Goal: Browse casually: Explore the website without a specific task or goal

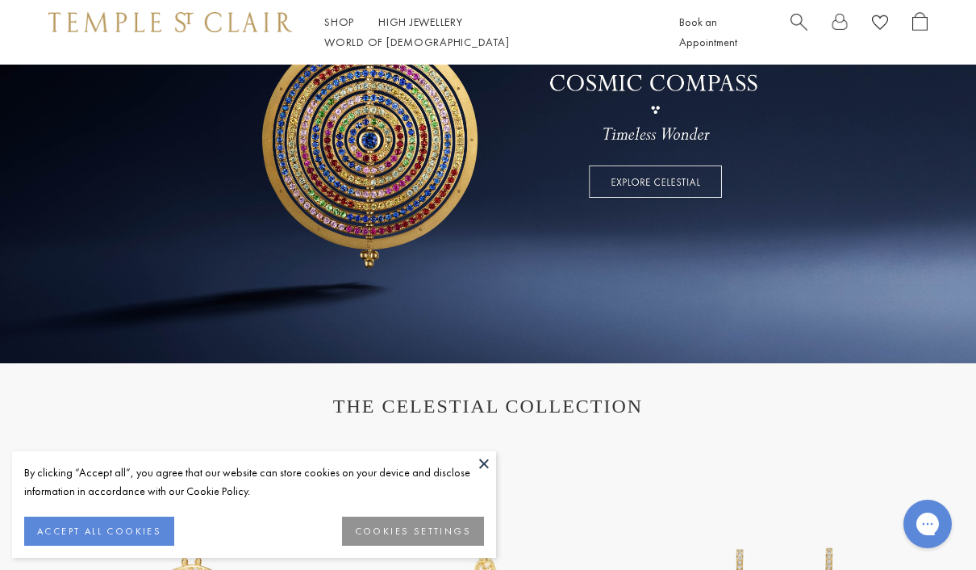
scroll to position [288, 0]
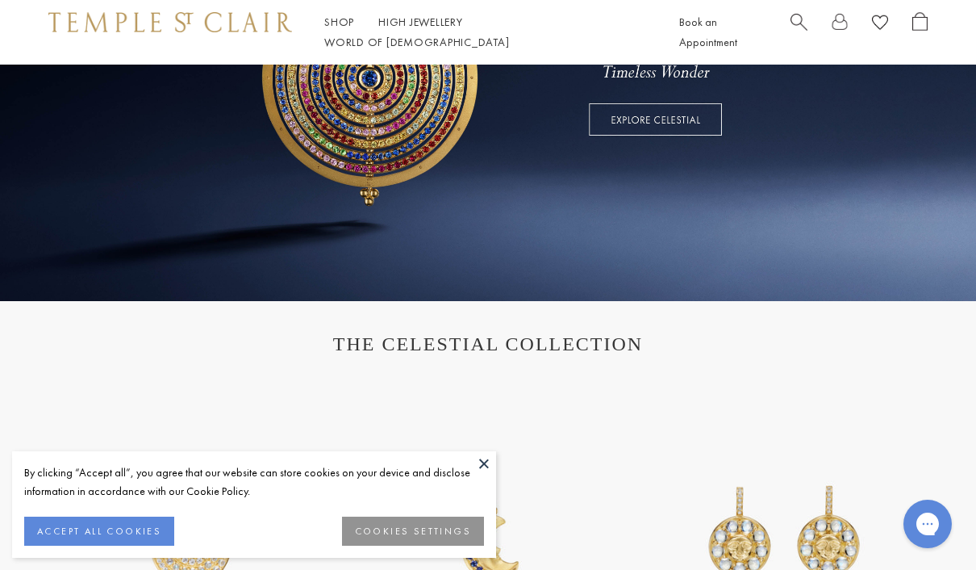
click at [487, 475] on button at bounding box center [484, 463] width 24 height 24
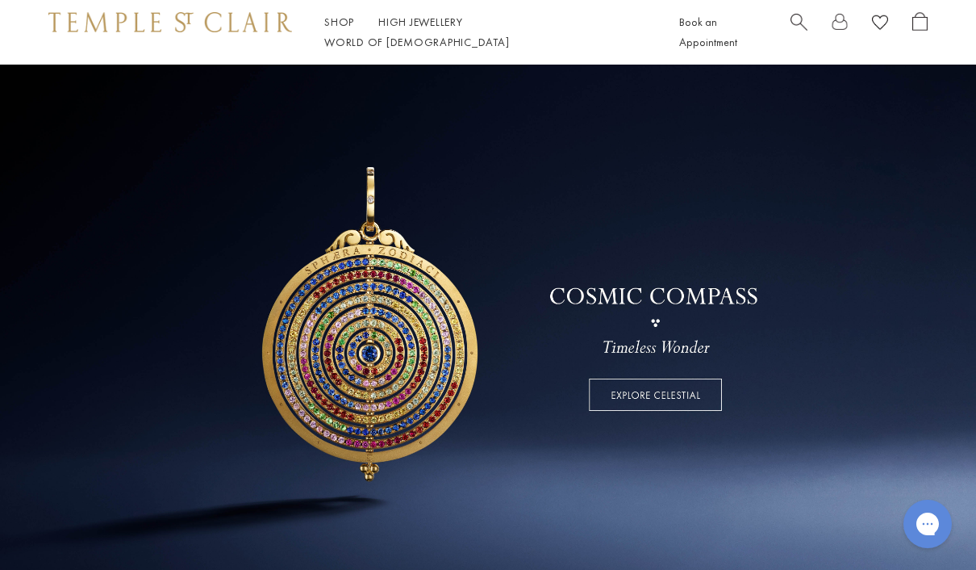
scroll to position [0, 0]
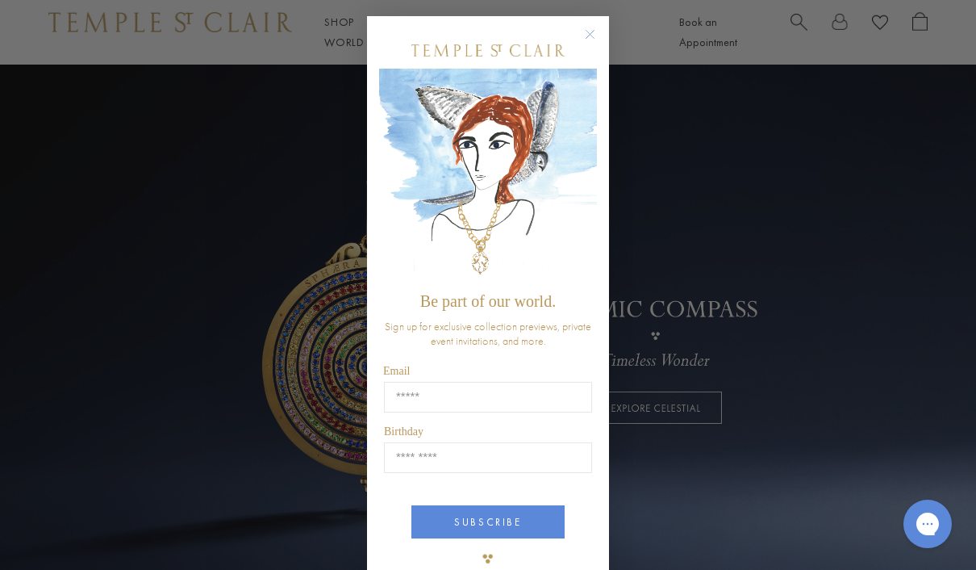
click at [586, 29] on circle "Close dialog" at bounding box center [590, 34] width 19 height 19
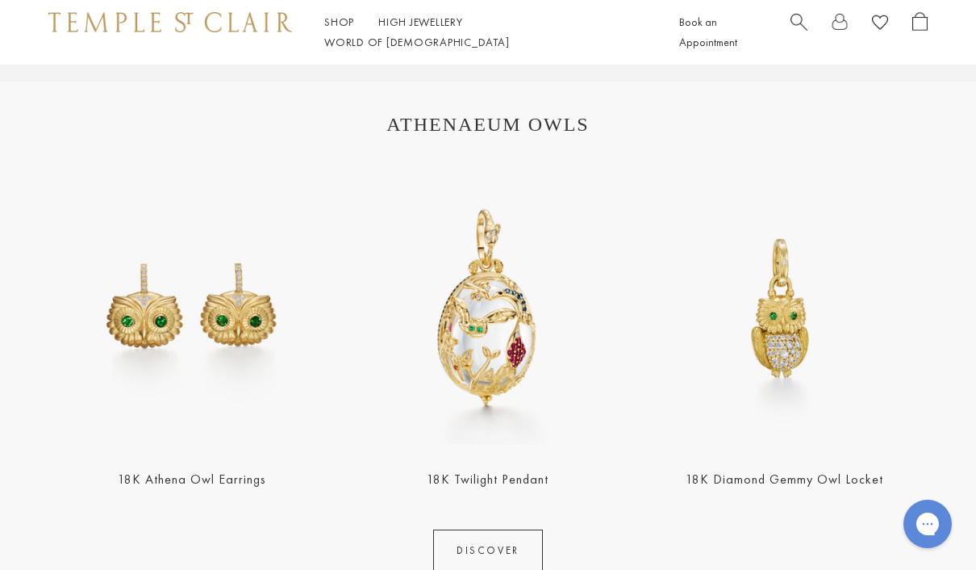
scroll to position [1619, 0]
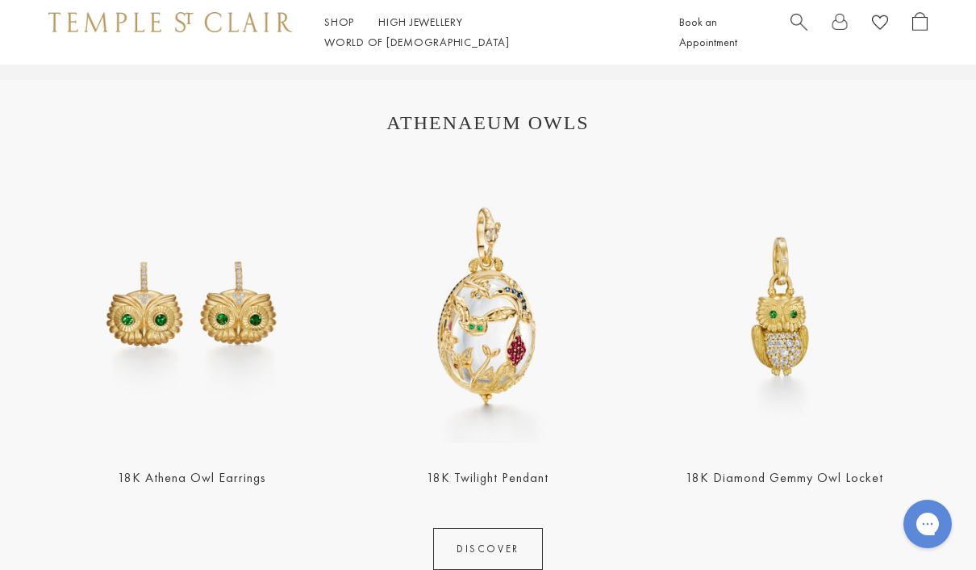
click at [497, 569] on link "DISCOVER" at bounding box center [488, 549] width 110 height 42
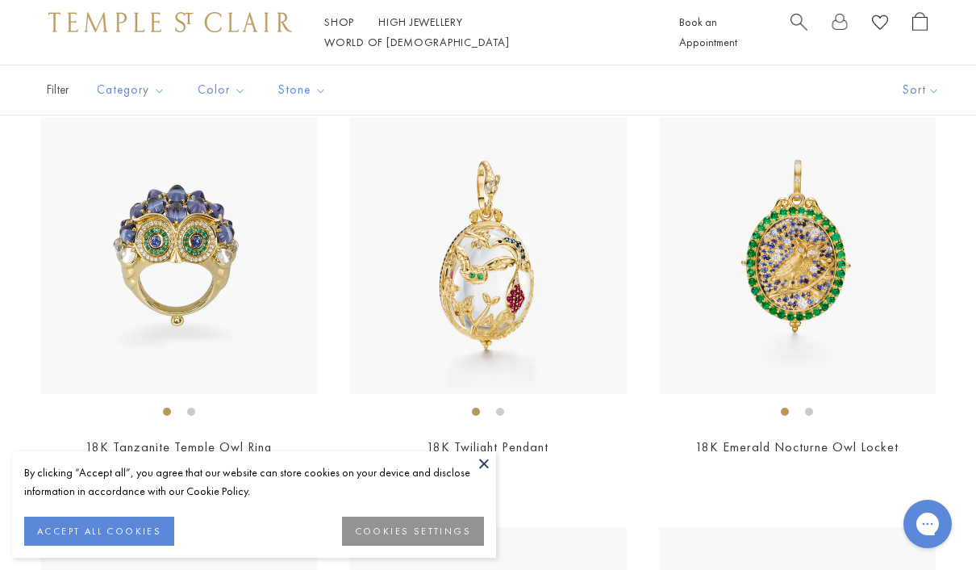
scroll to position [368, 0]
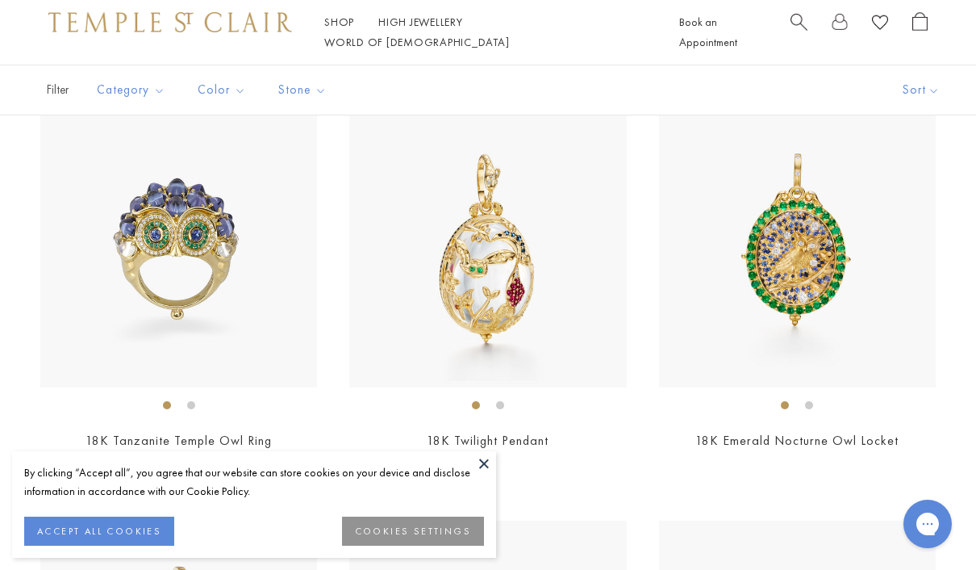
click at [492, 475] on button at bounding box center [484, 463] width 24 height 24
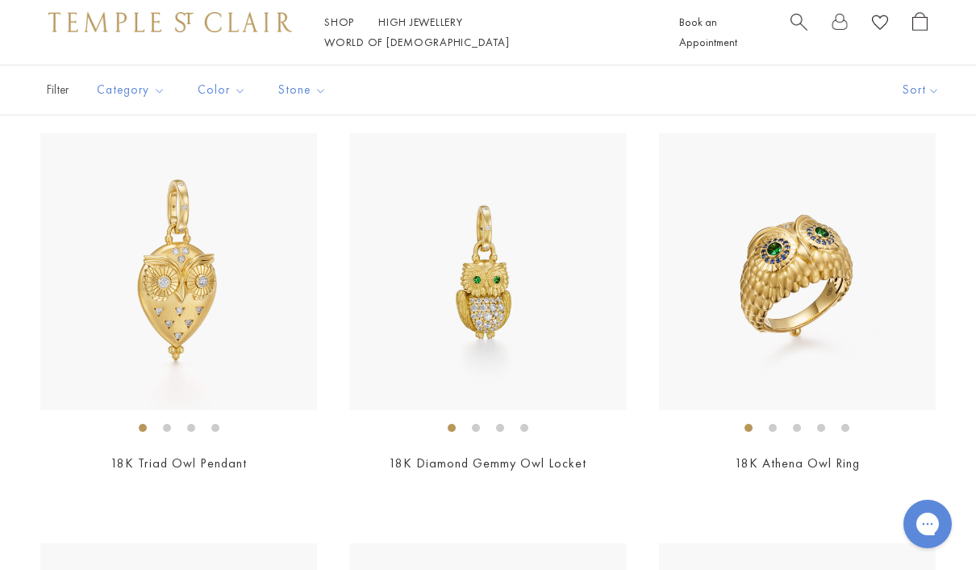
scroll to position [1576, 0]
click at [182, 264] on img at bounding box center [178, 270] width 277 height 277
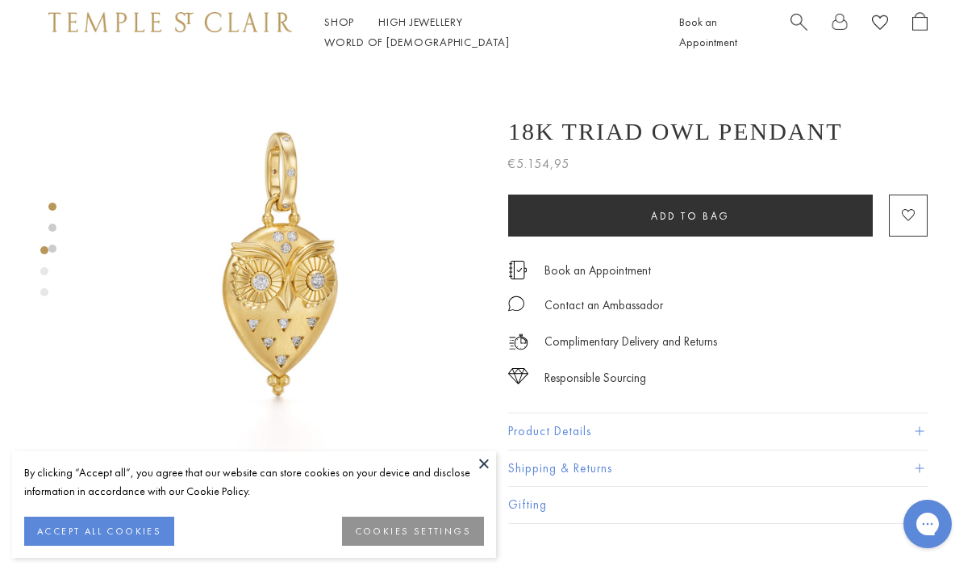
click at [493, 458] on button at bounding box center [484, 463] width 24 height 24
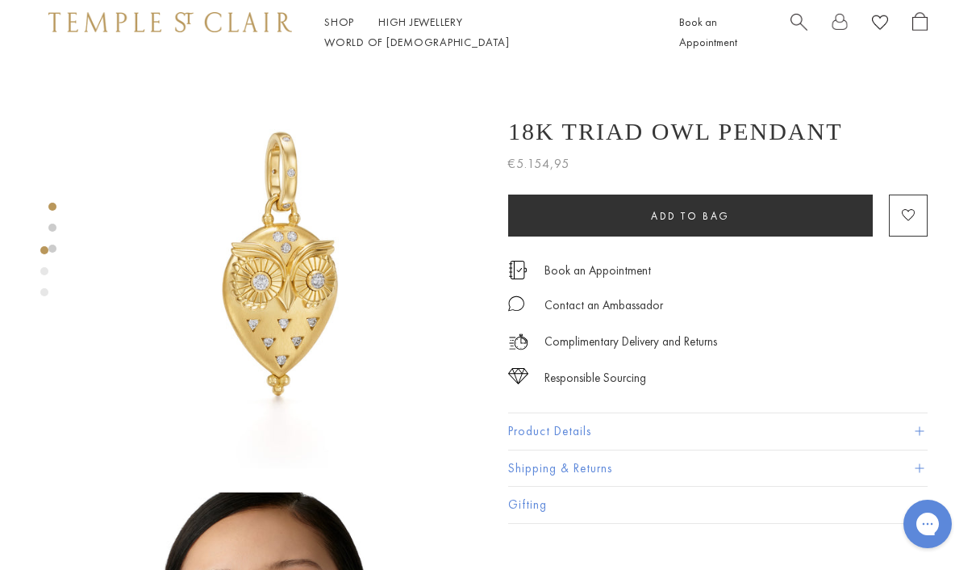
click at [424, 29] on link "High Jewellery High Jewellery" at bounding box center [420, 22] width 85 height 15
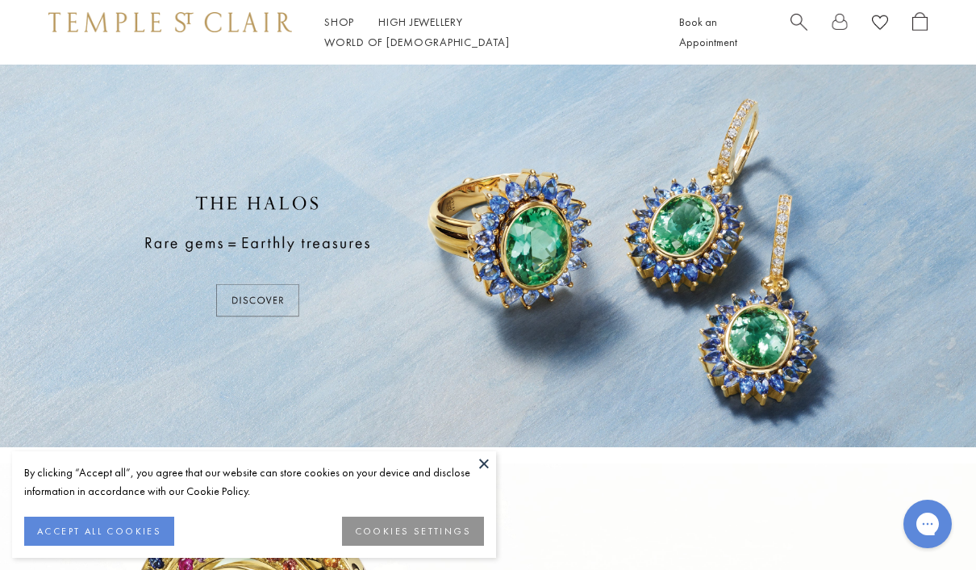
click at [474, 473] on button at bounding box center [484, 463] width 24 height 24
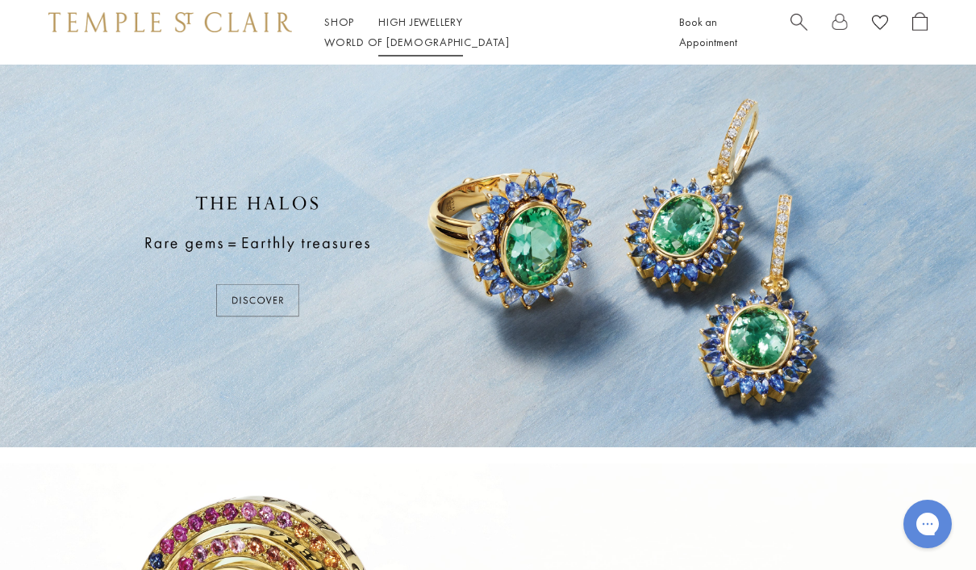
click at [421, 29] on link "High Jewellery High Jewellery" at bounding box center [420, 22] width 85 height 15
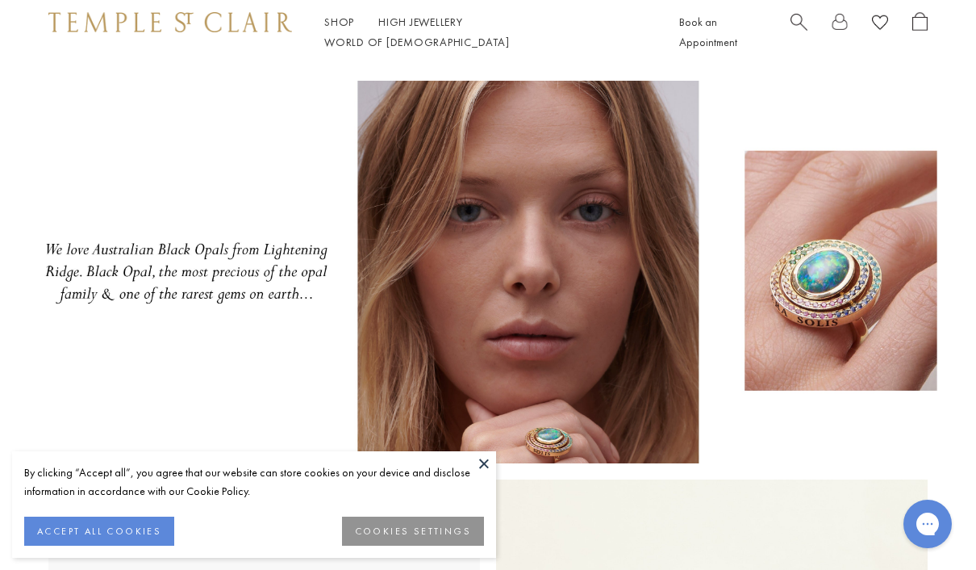
click at [478, 462] on button at bounding box center [484, 463] width 24 height 24
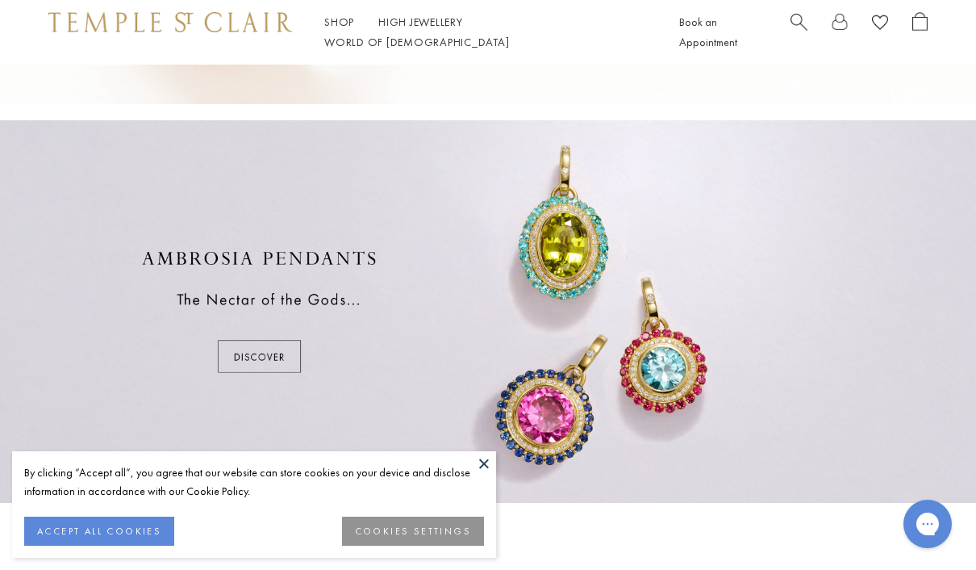
scroll to position [729, 0]
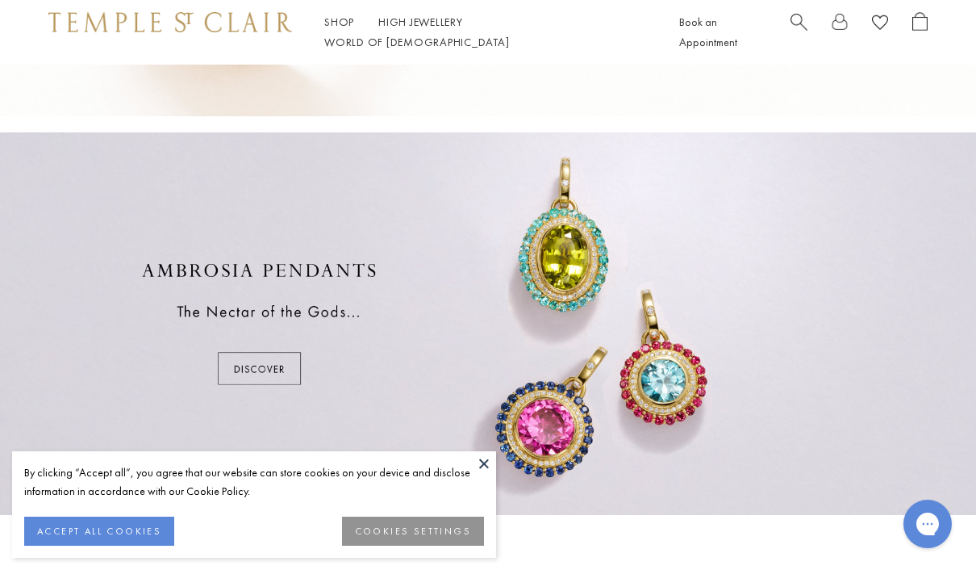
click at [256, 380] on div at bounding box center [488, 323] width 976 height 382
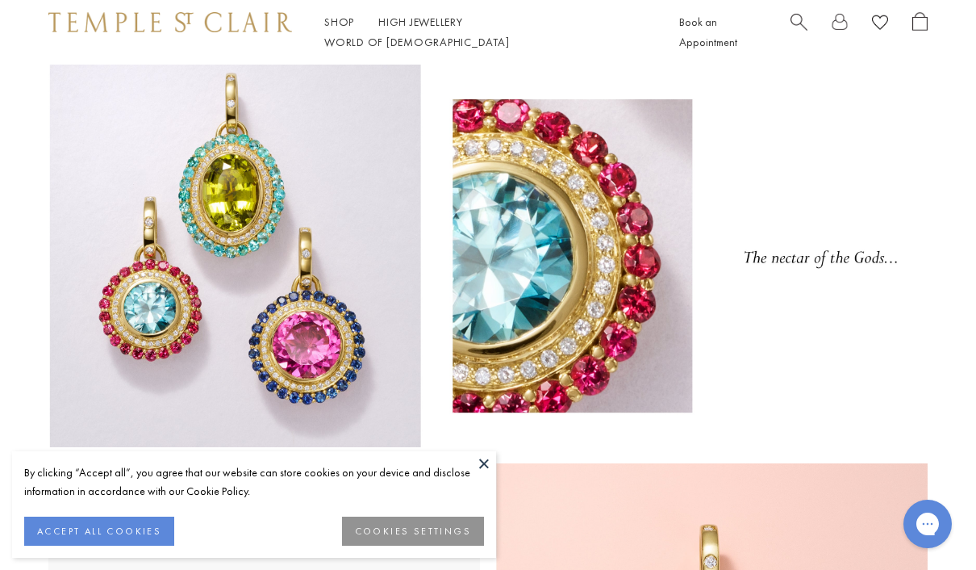
click at [490, 465] on button at bounding box center [484, 463] width 24 height 24
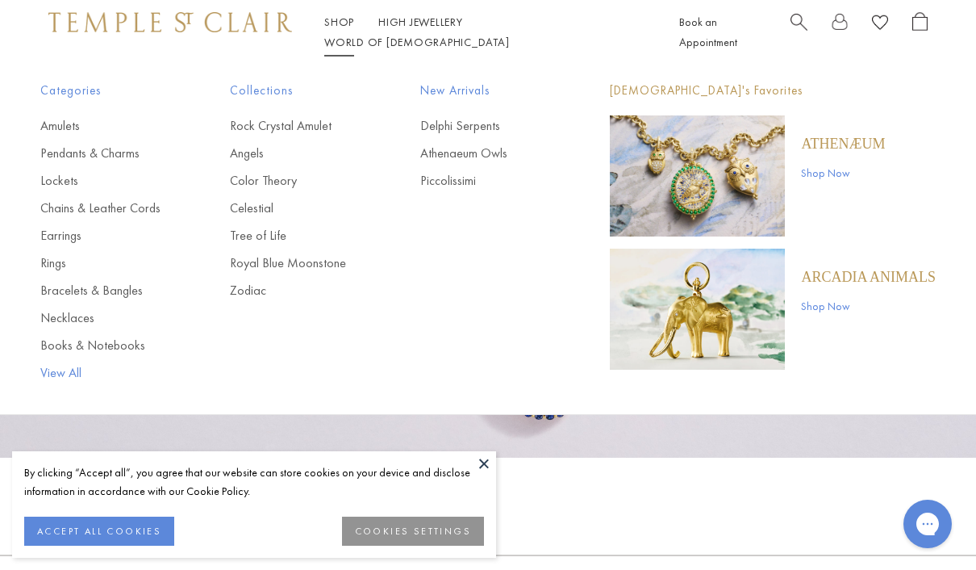
click at [64, 369] on link "View All" at bounding box center [102, 373] width 125 height 18
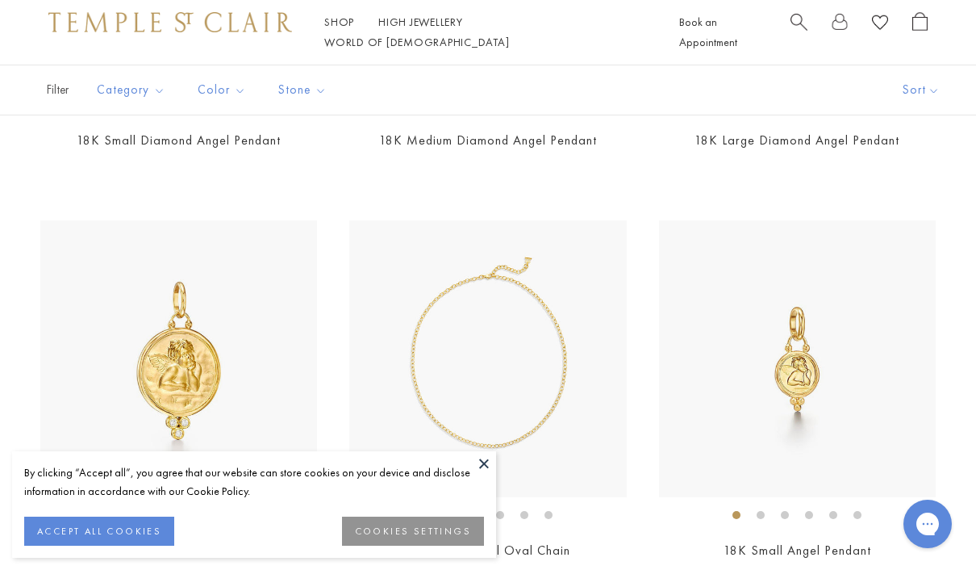
scroll to position [477, 0]
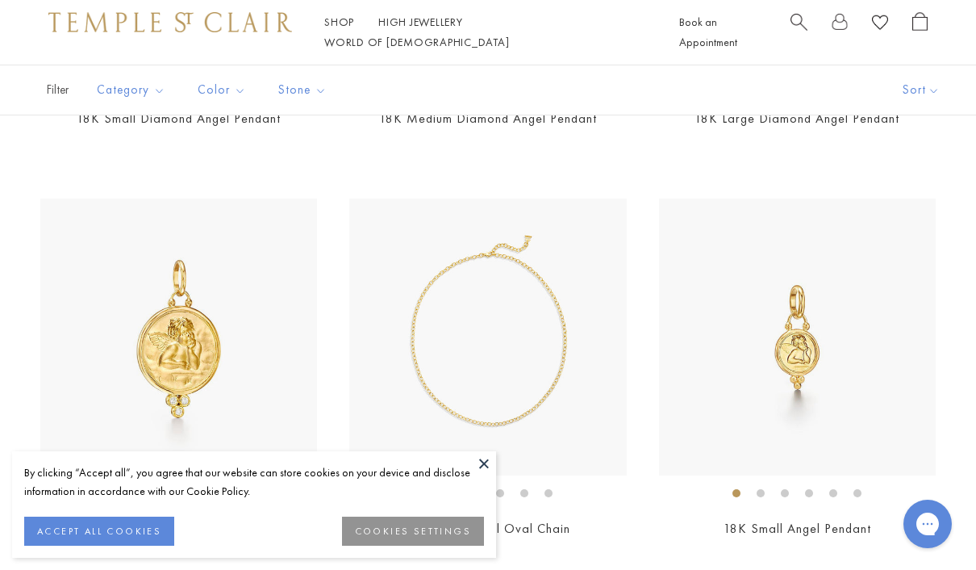
click at [483, 475] on button at bounding box center [484, 463] width 24 height 24
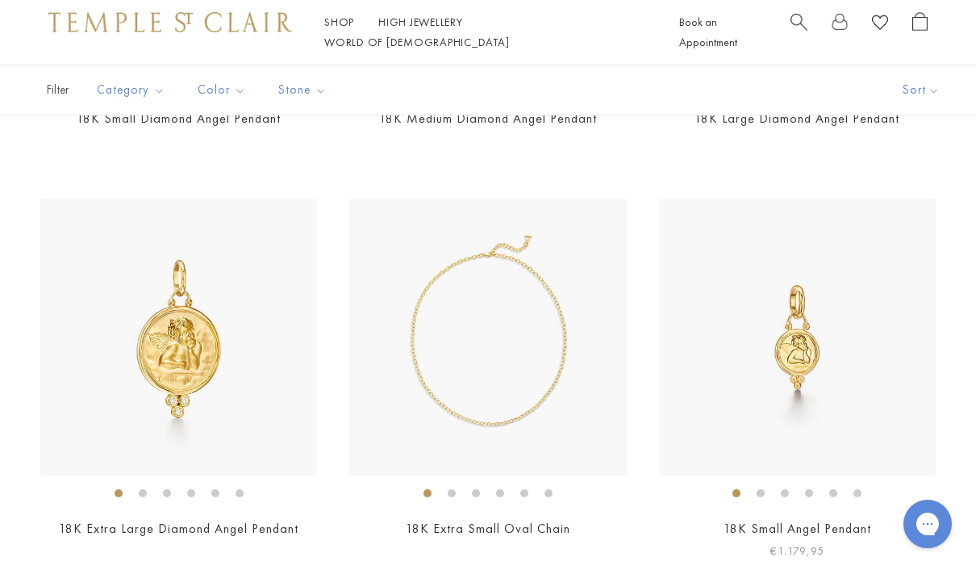
click at [843, 367] on img at bounding box center [797, 336] width 277 height 277
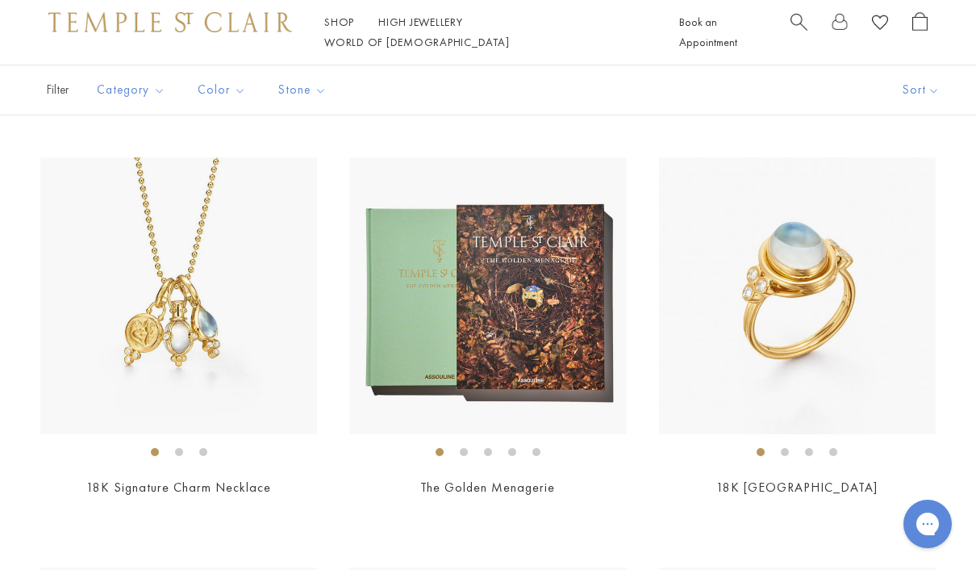
scroll to position [7918, 0]
click at [540, 478] on link "The Golden Menagerie" at bounding box center [487, 486] width 135 height 17
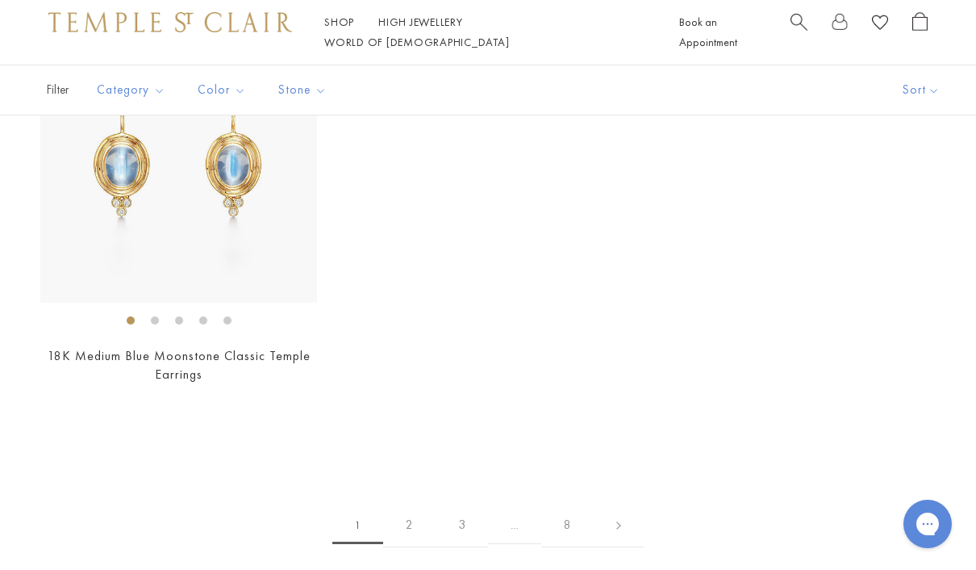
scroll to position [11339, 0]
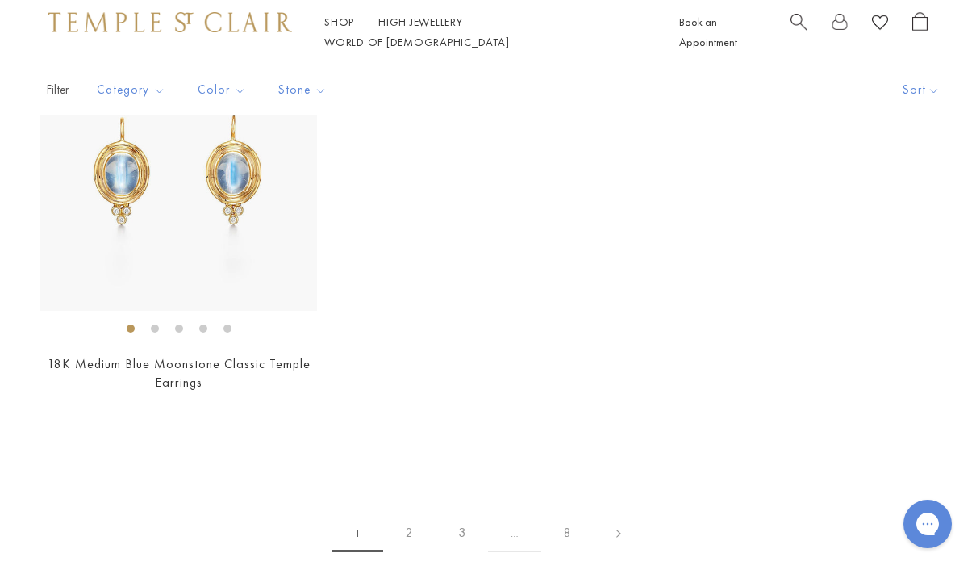
click at [396, 511] on link "2" at bounding box center [409, 533] width 52 height 44
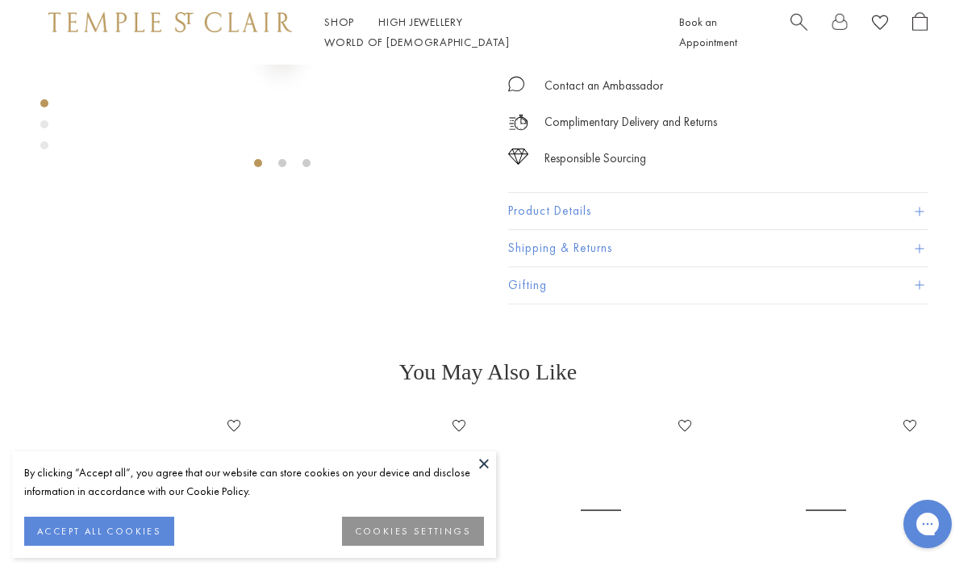
scroll to position [325, 0]
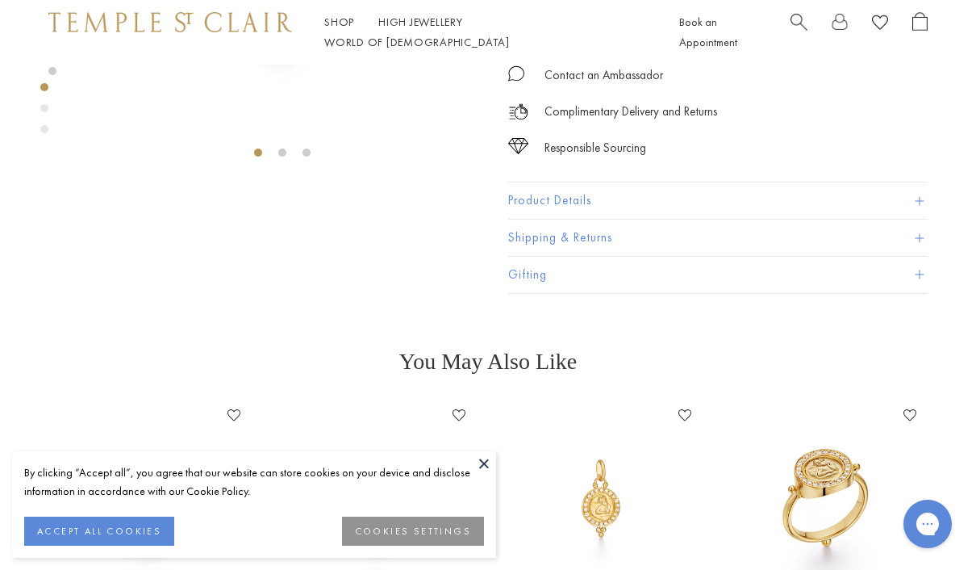
click at [493, 475] on button at bounding box center [484, 463] width 24 height 24
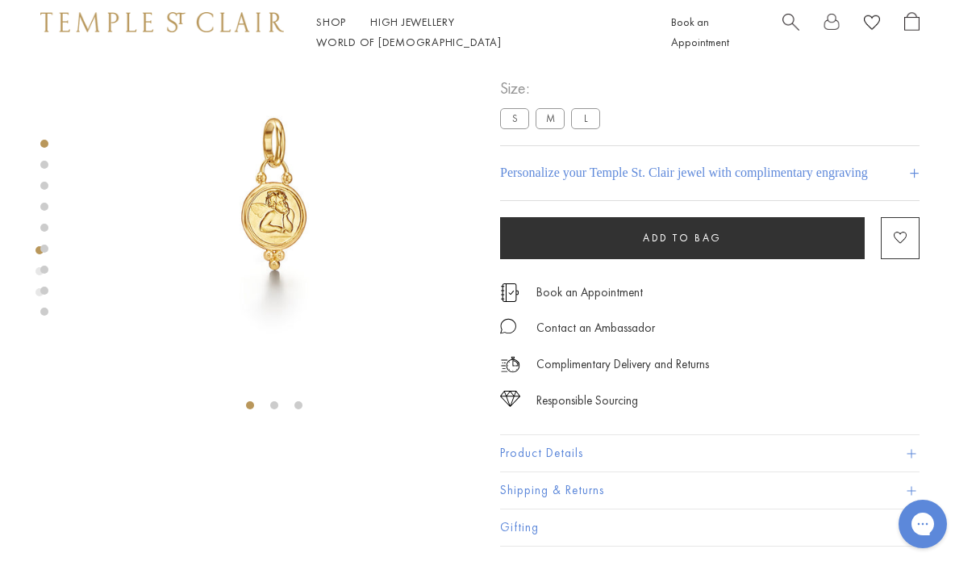
scroll to position [0, 3]
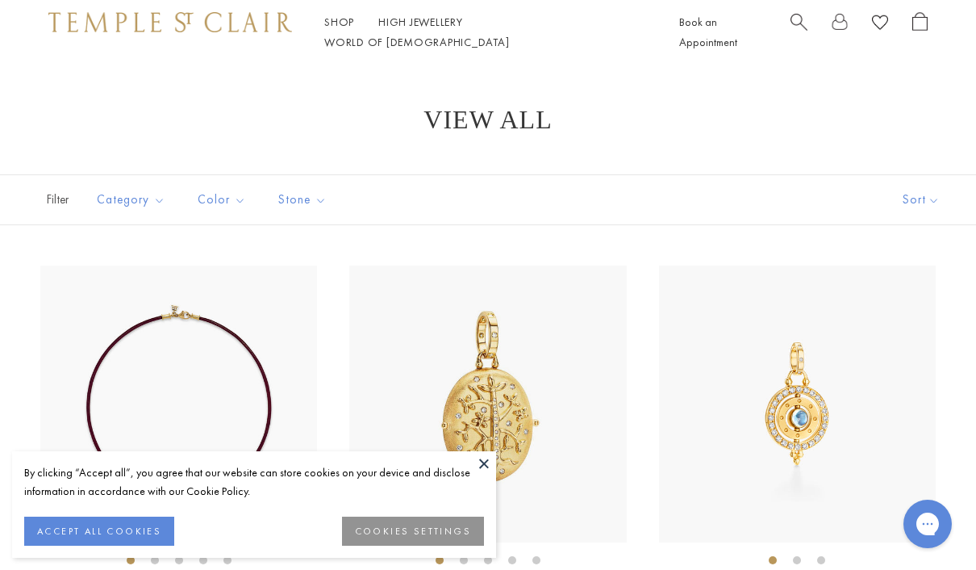
click at [484, 461] on button at bounding box center [484, 463] width 24 height 24
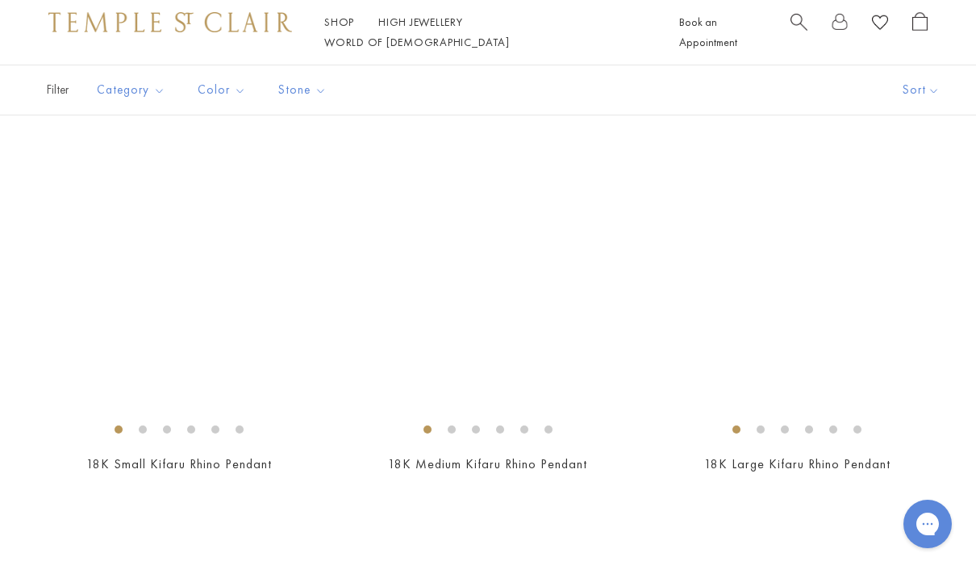
scroll to position [5465, 0]
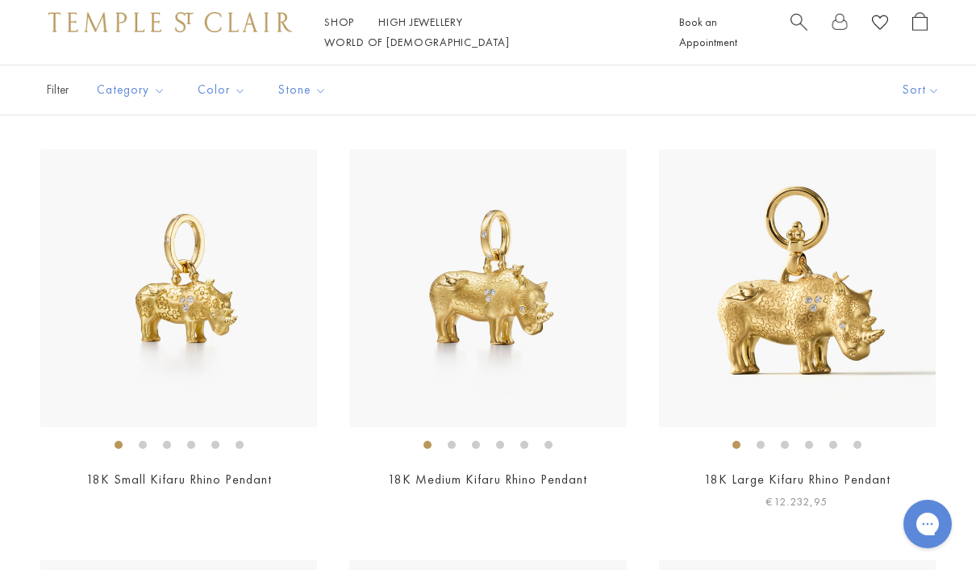
click at [855, 267] on img at bounding box center [797, 287] width 277 height 277
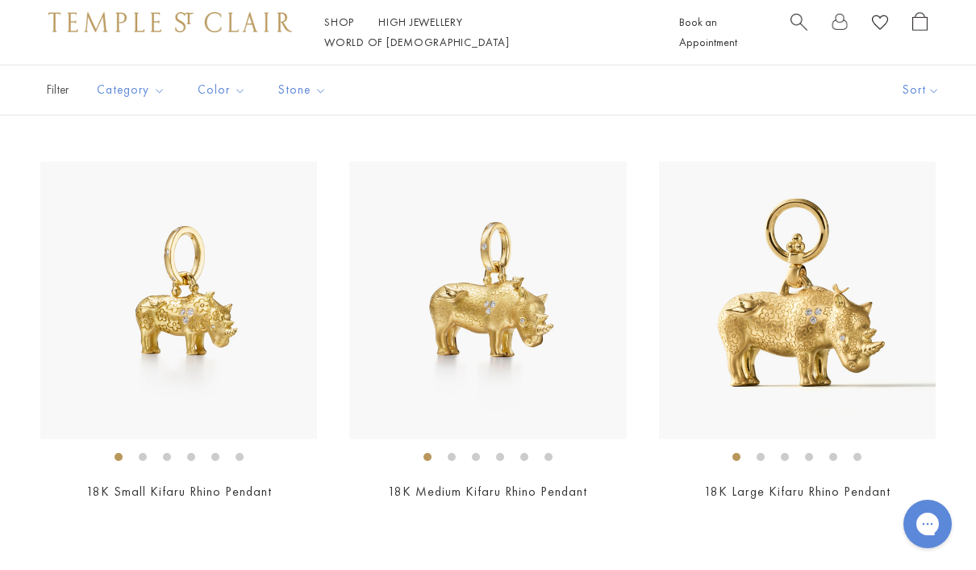
click at [244, 482] on link "18K Small Kifaru Rhino Pendant" at bounding box center [179, 490] width 186 height 17
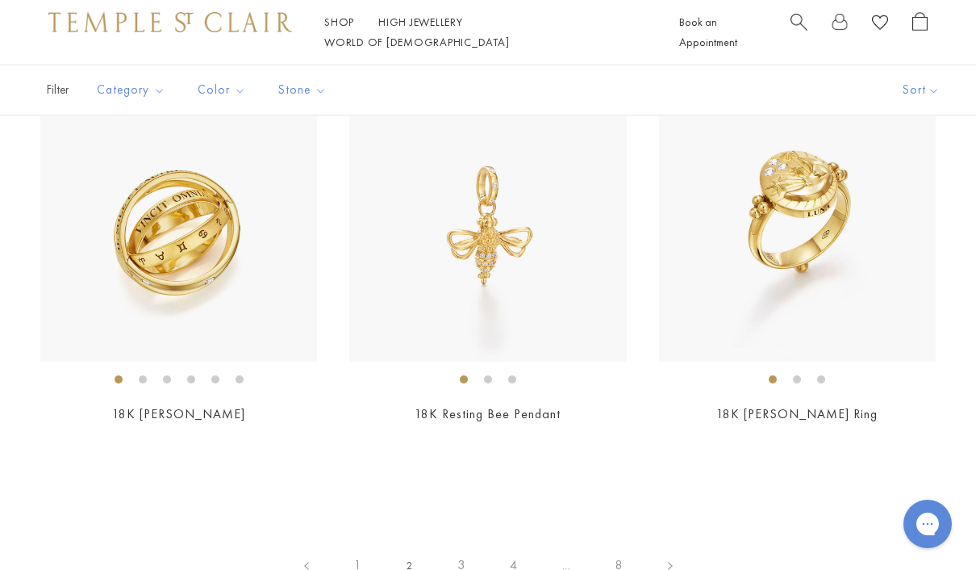
scroll to position [7171, 0]
click at [474, 542] on link "3" at bounding box center [461, 564] width 52 height 44
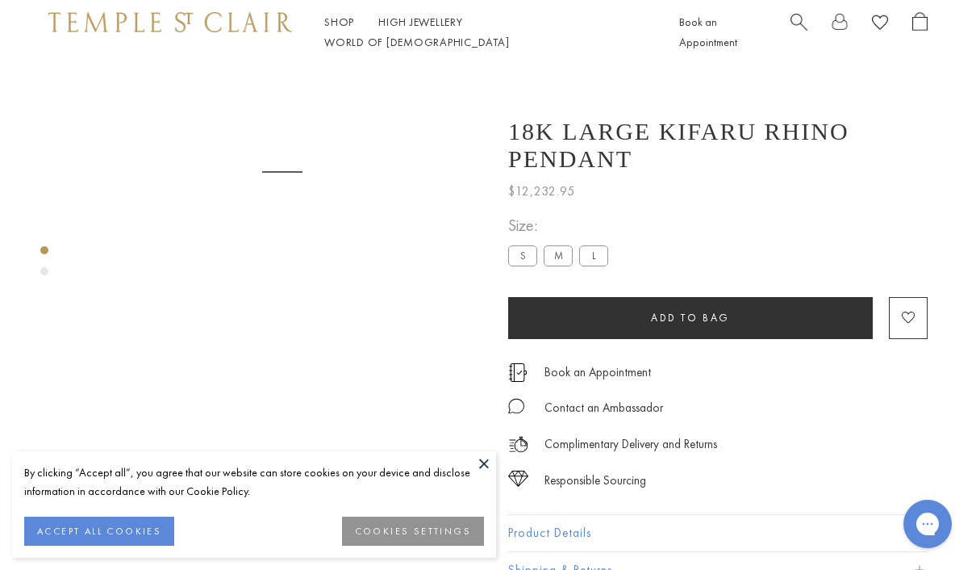
scroll to position [65, 0]
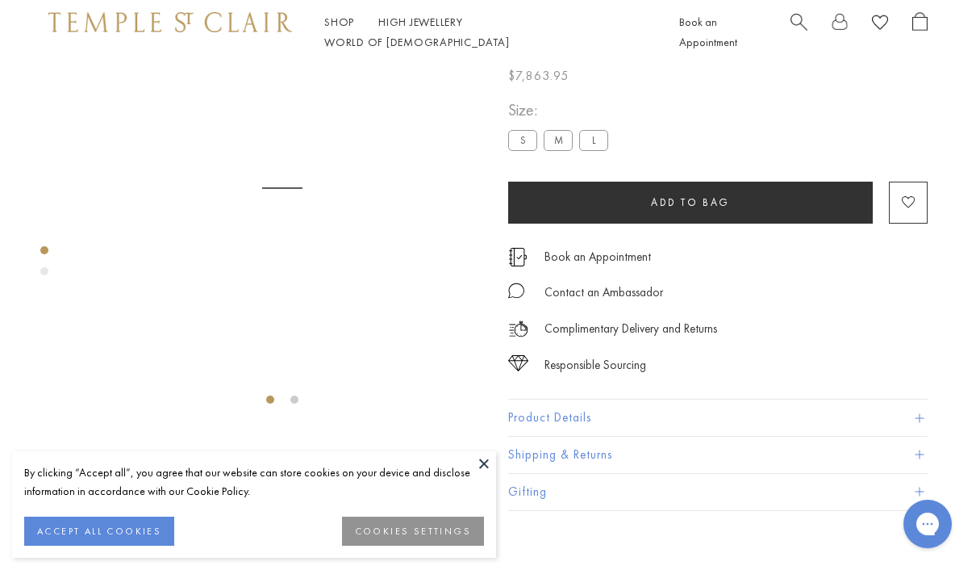
scroll to position [65, 0]
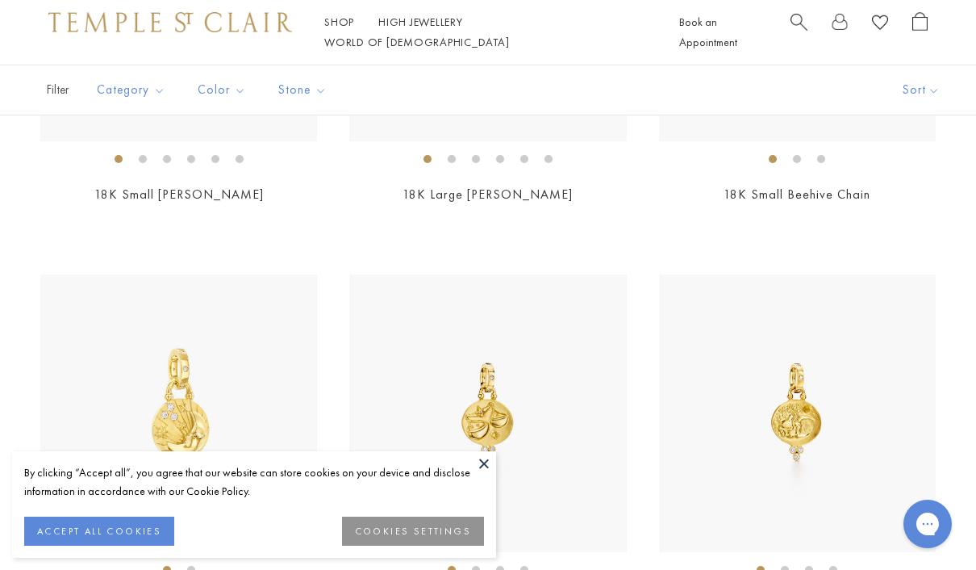
scroll to position [820, 0]
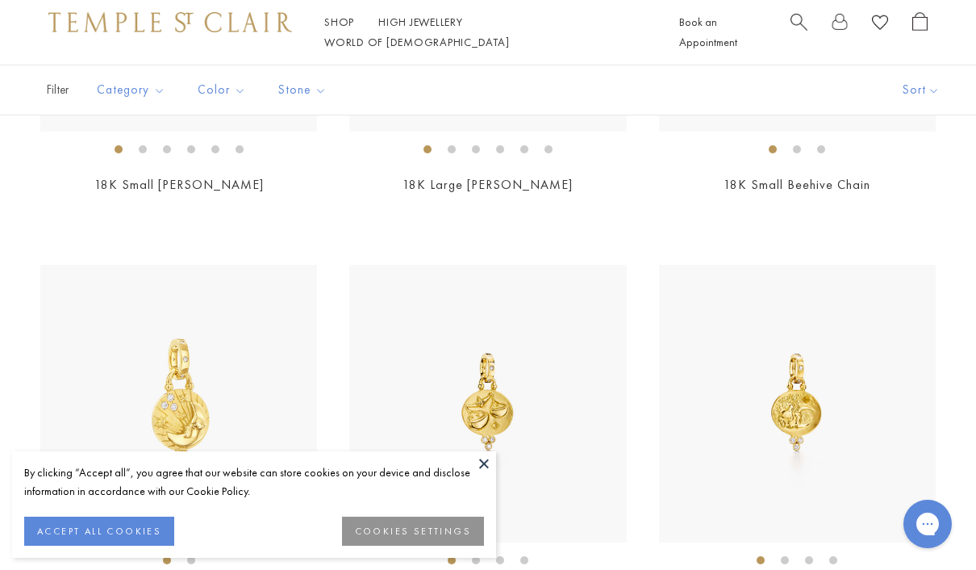
click at [473, 475] on button at bounding box center [484, 463] width 24 height 24
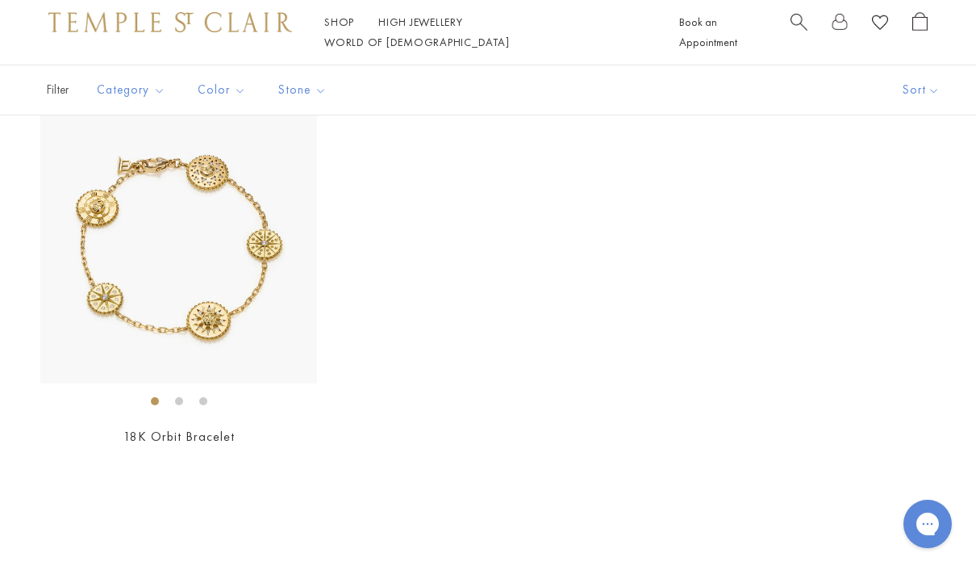
scroll to position [7589, 0]
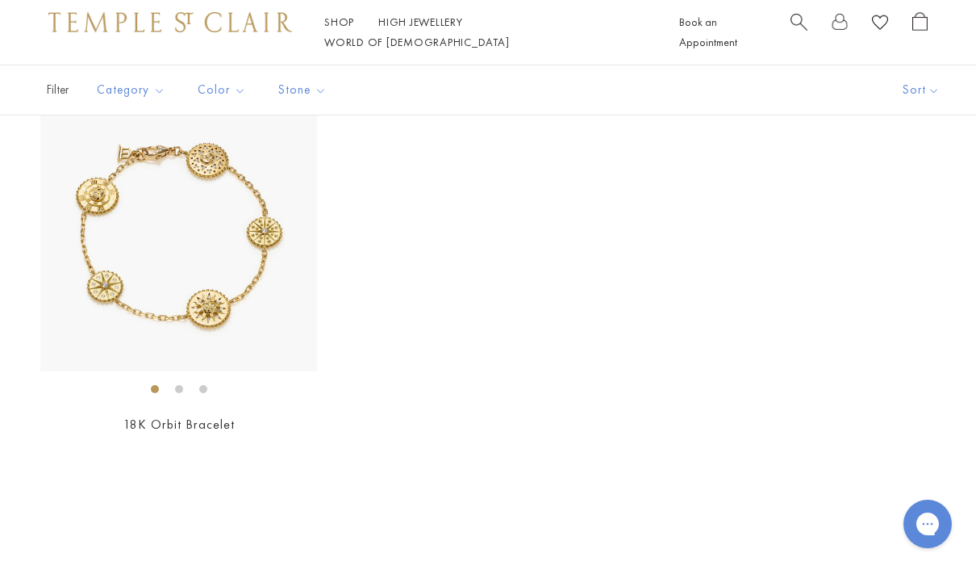
click at [484, 553] on link "4" at bounding box center [487, 575] width 52 height 44
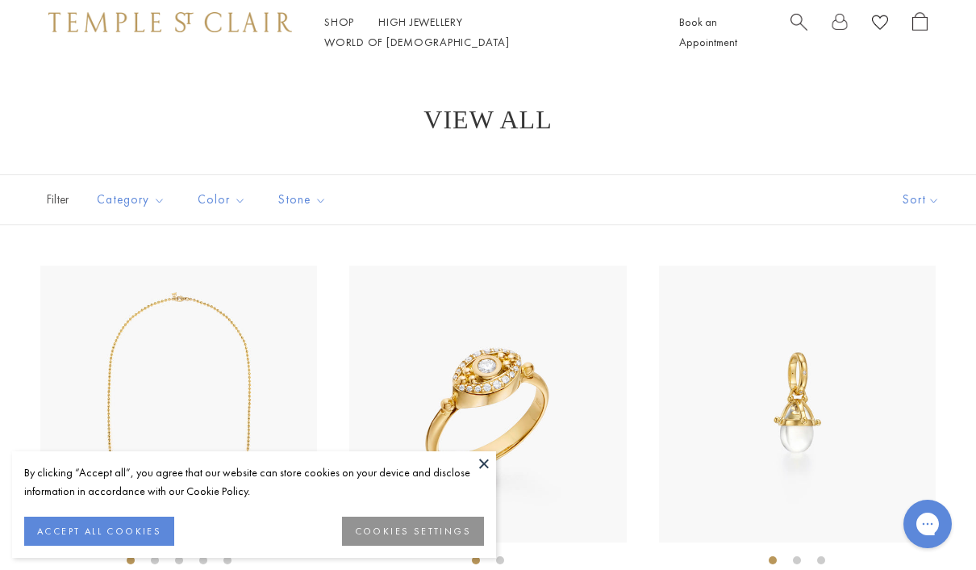
click at [488, 459] on button at bounding box center [484, 463] width 24 height 24
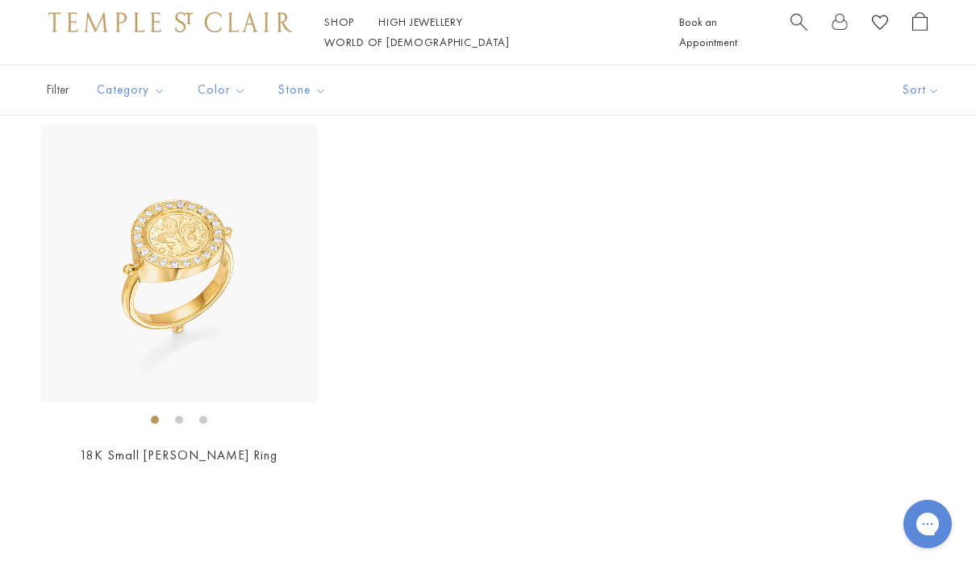
scroll to position [7540, 0]
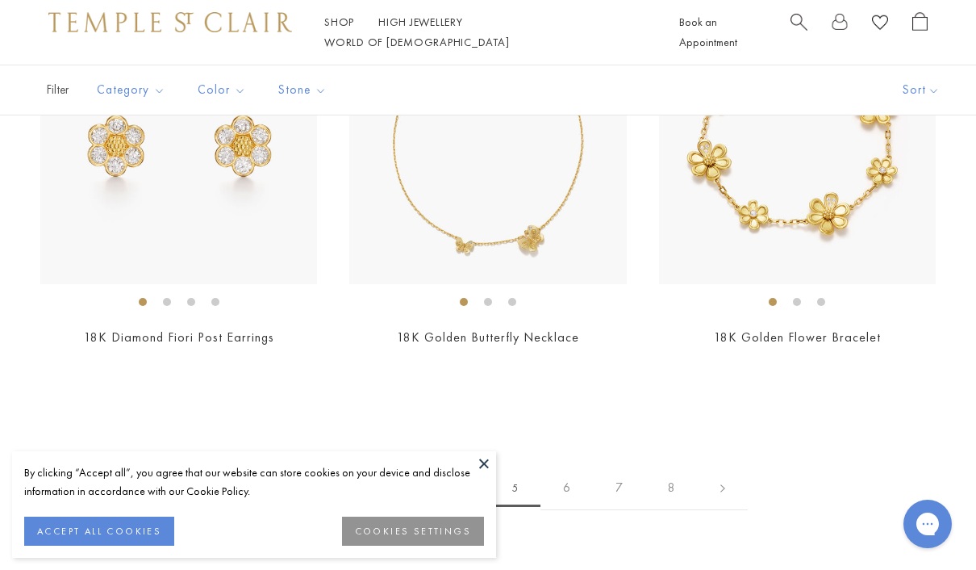
scroll to position [6407, 0]
click at [582, 472] on link "6" at bounding box center [566, 489] width 52 height 44
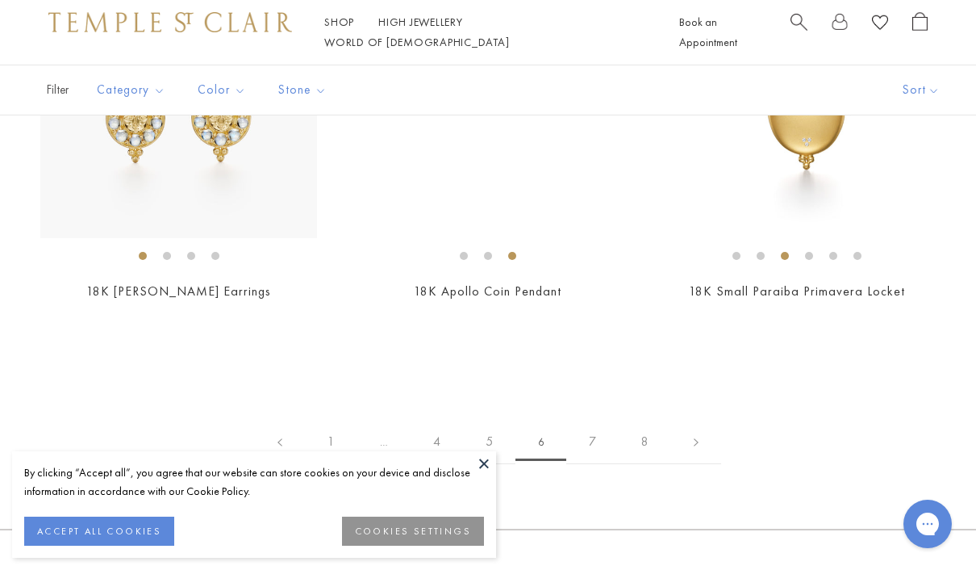
scroll to position [6460, 0]
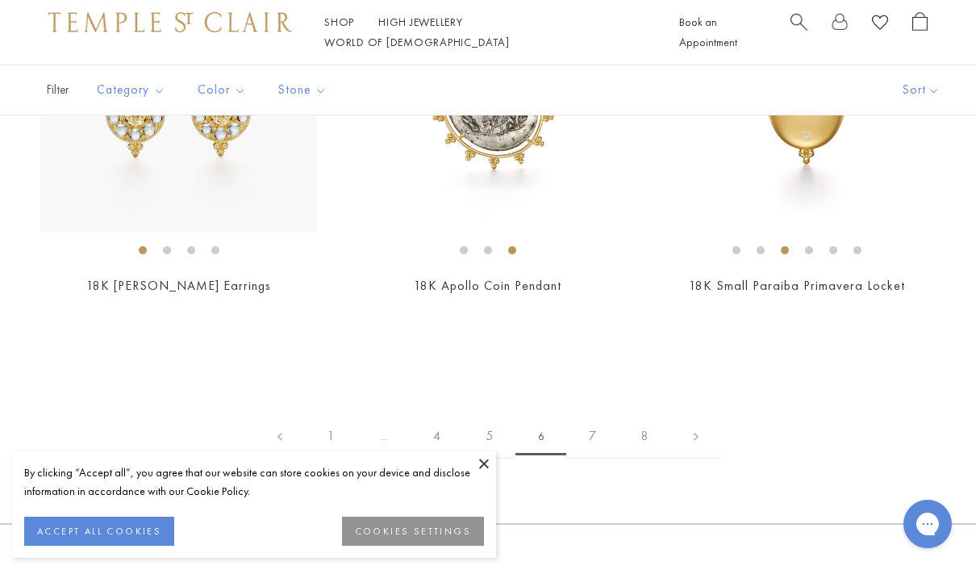
click at [592, 425] on link "7" at bounding box center [592, 436] width 52 height 44
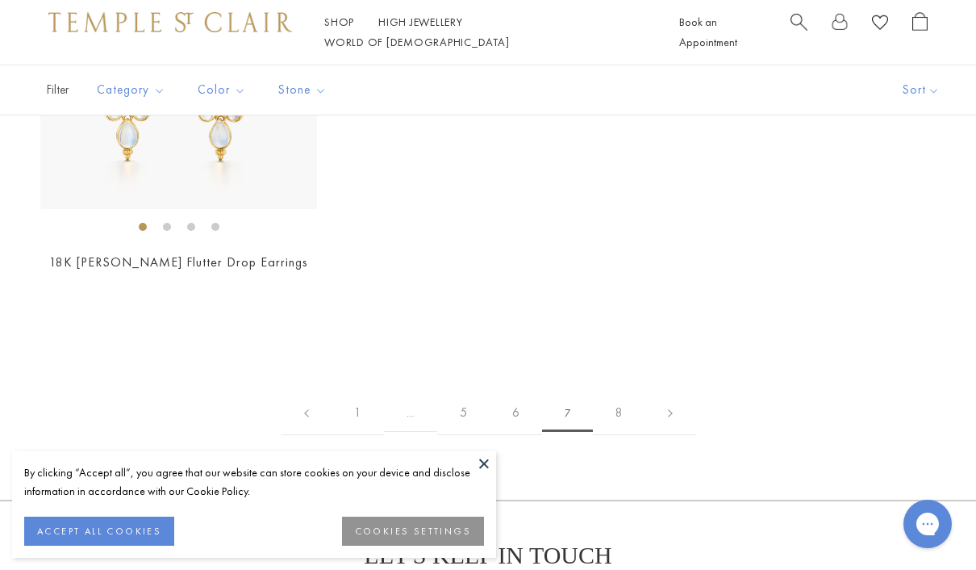
scroll to position [8976, 0]
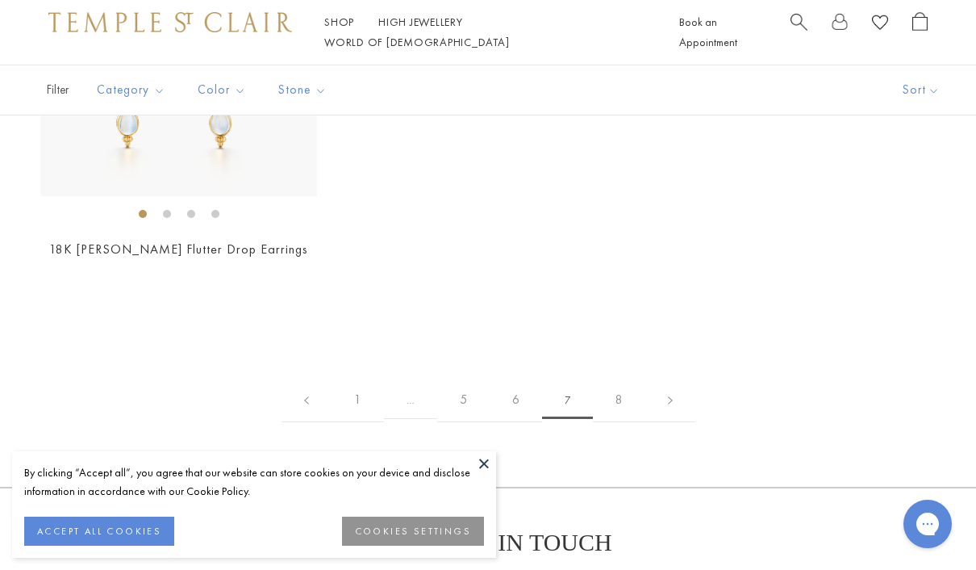
click at [642, 378] on link "8" at bounding box center [619, 400] width 52 height 44
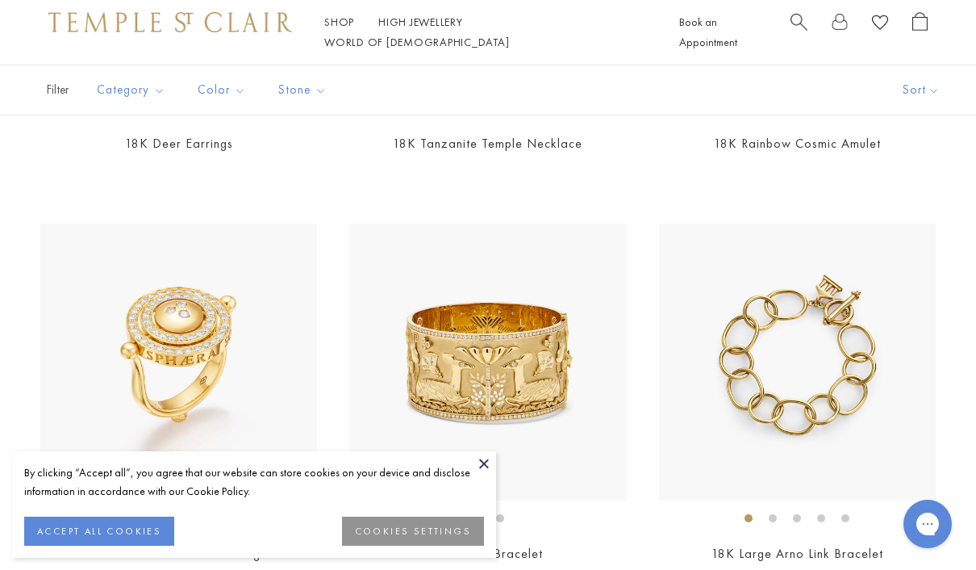
scroll to position [3368, 0]
